Goal: Find specific page/section

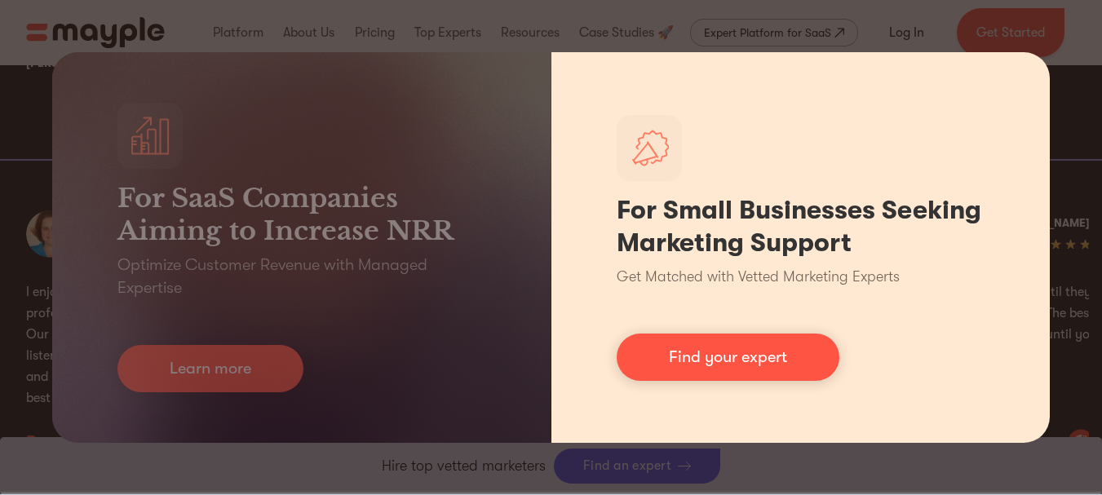
scroll to position [3099, 0]
click at [1037, 166] on div "For Small Businesses Seeking Marketing Support Get Matched with Vetted Marketin…" at bounding box center [800, 247] width 499 height 391
click at [1042, 117] on div "For Small Businesses Seeking Marketing Support Get Matched with Vetted Marketin…" at bounding box center [800, 247] width 499 height 391
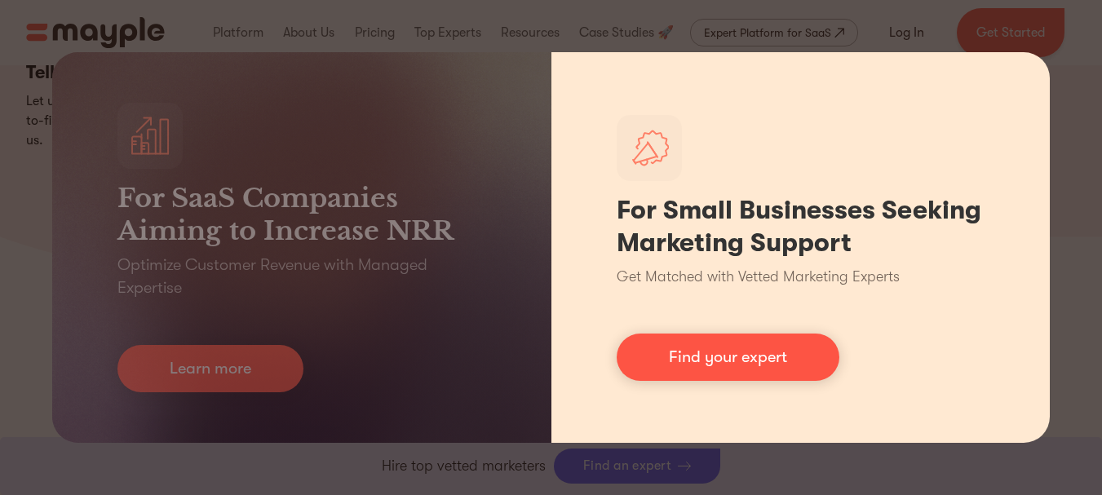
scroll to position [5954, 0]
click at [997, 313] on div "For Small Businesses Seeking Marketing Support Get Matched with Vetted Marketin…" at bounding box center [800, 247] width 499 height 391
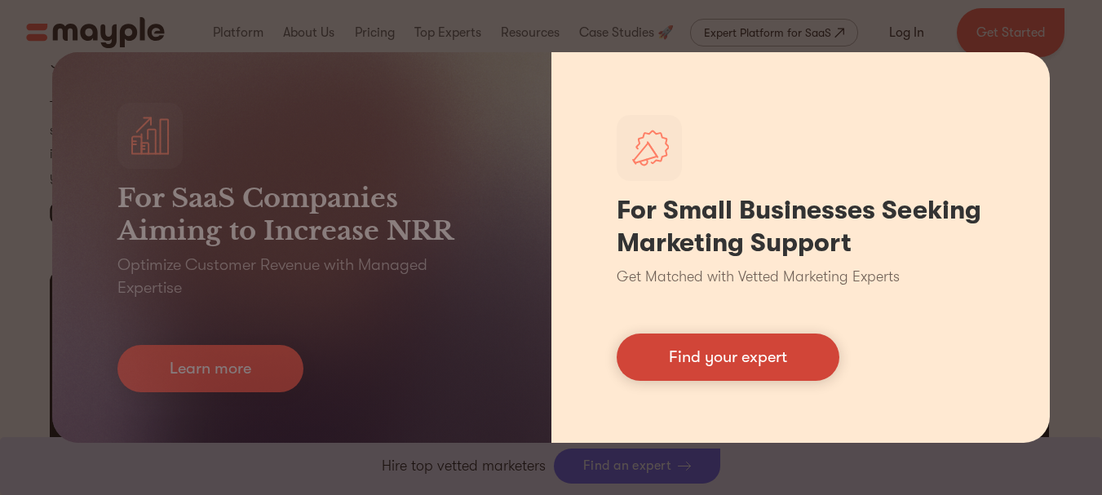
click at [691, 352] on link "Find your expert" at bounding box center [728, 357] width 223 height 47
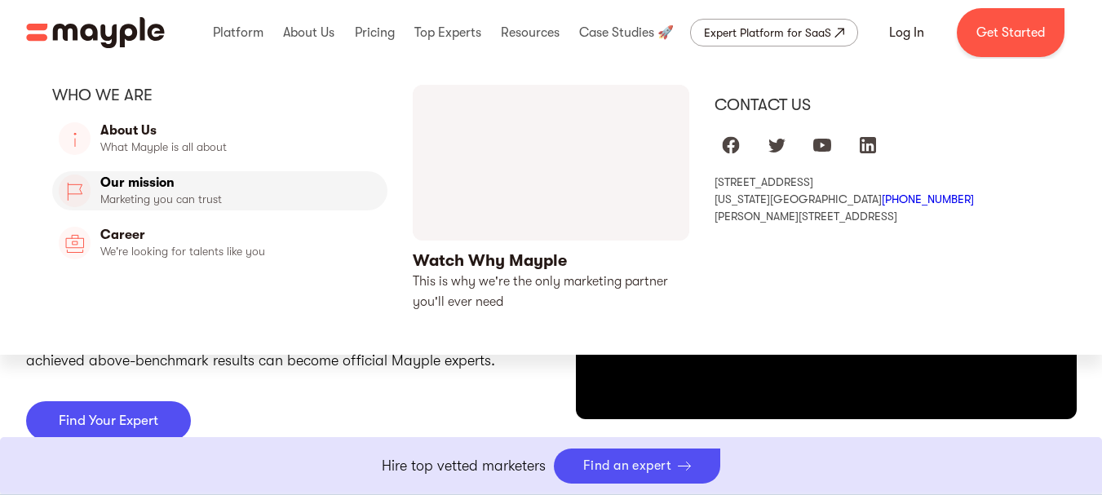
scroll to position [4078, 0]
